Goal: Information Seeking & Learning: Find specific page/section

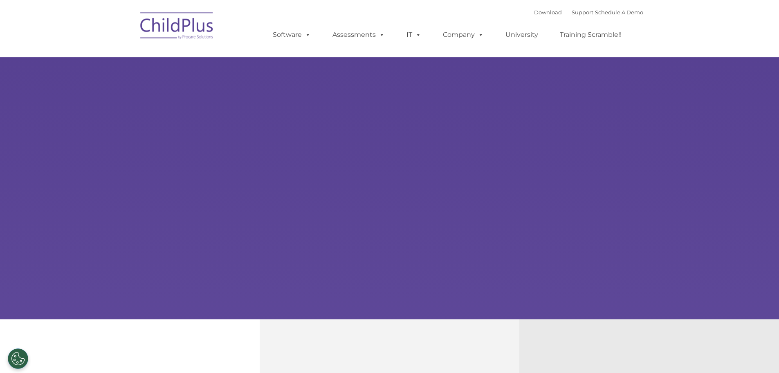
select select "MEDIUM"
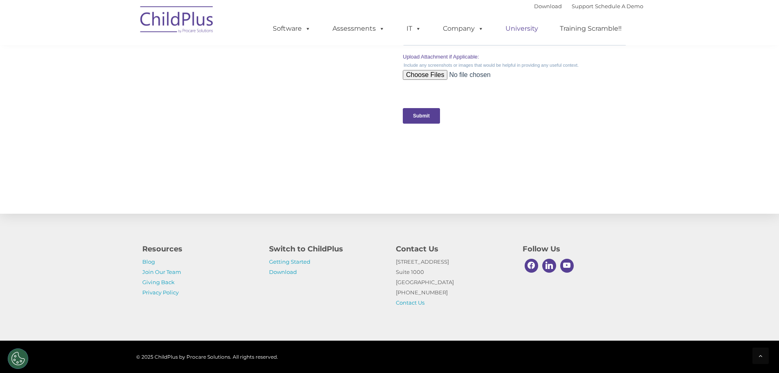
scroll to position [815, 0]
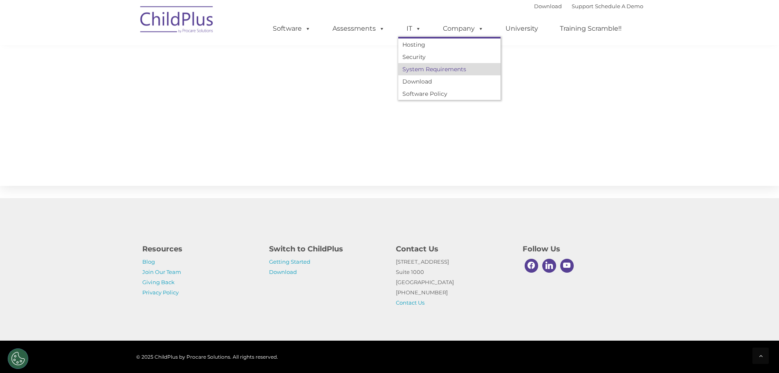
click at [426, 72] on link "System Requirements" at bounding box center [449, 69] width 102 height 12
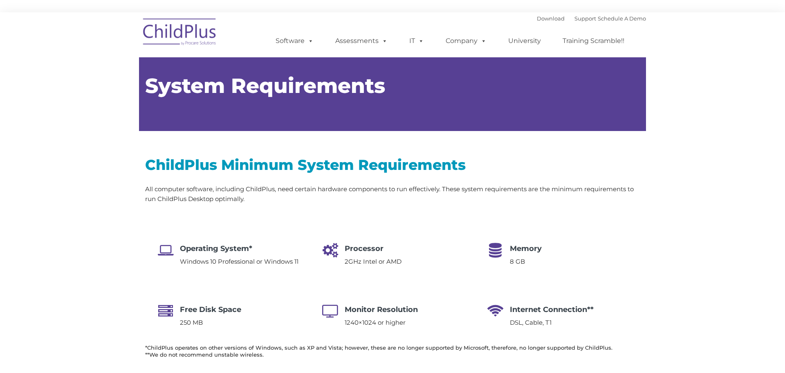
type input ""
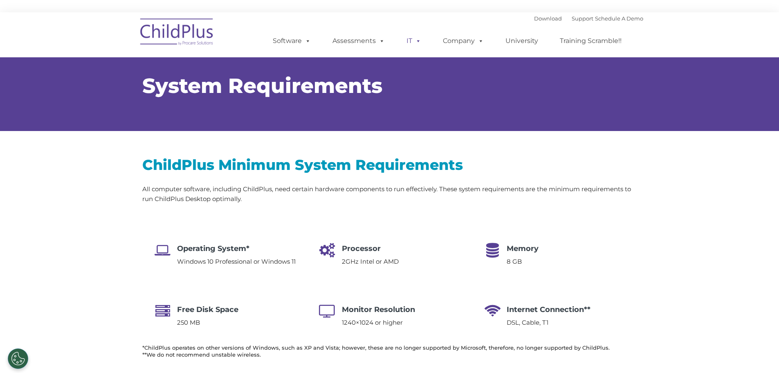
scroll to position [69, 0]
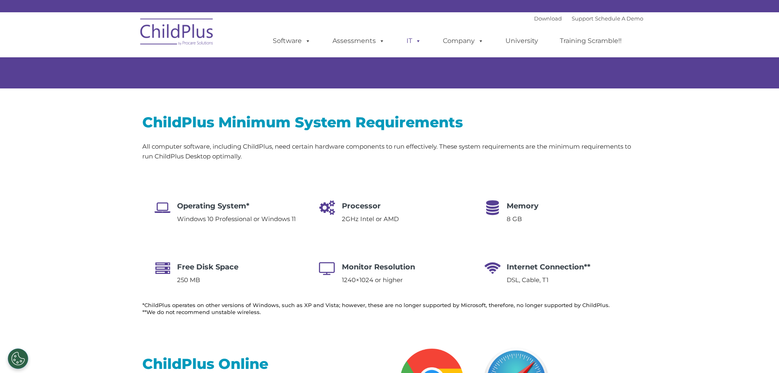
select select "MEDIUM"
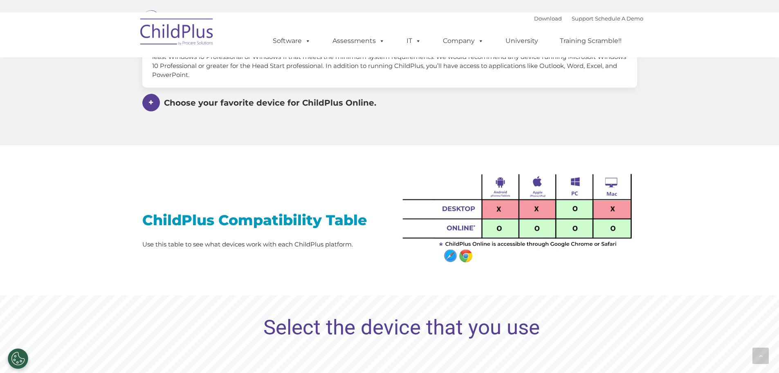
scroll to position [566, 0]
